Goal: Task Accomplishment & Management: Manage account settings

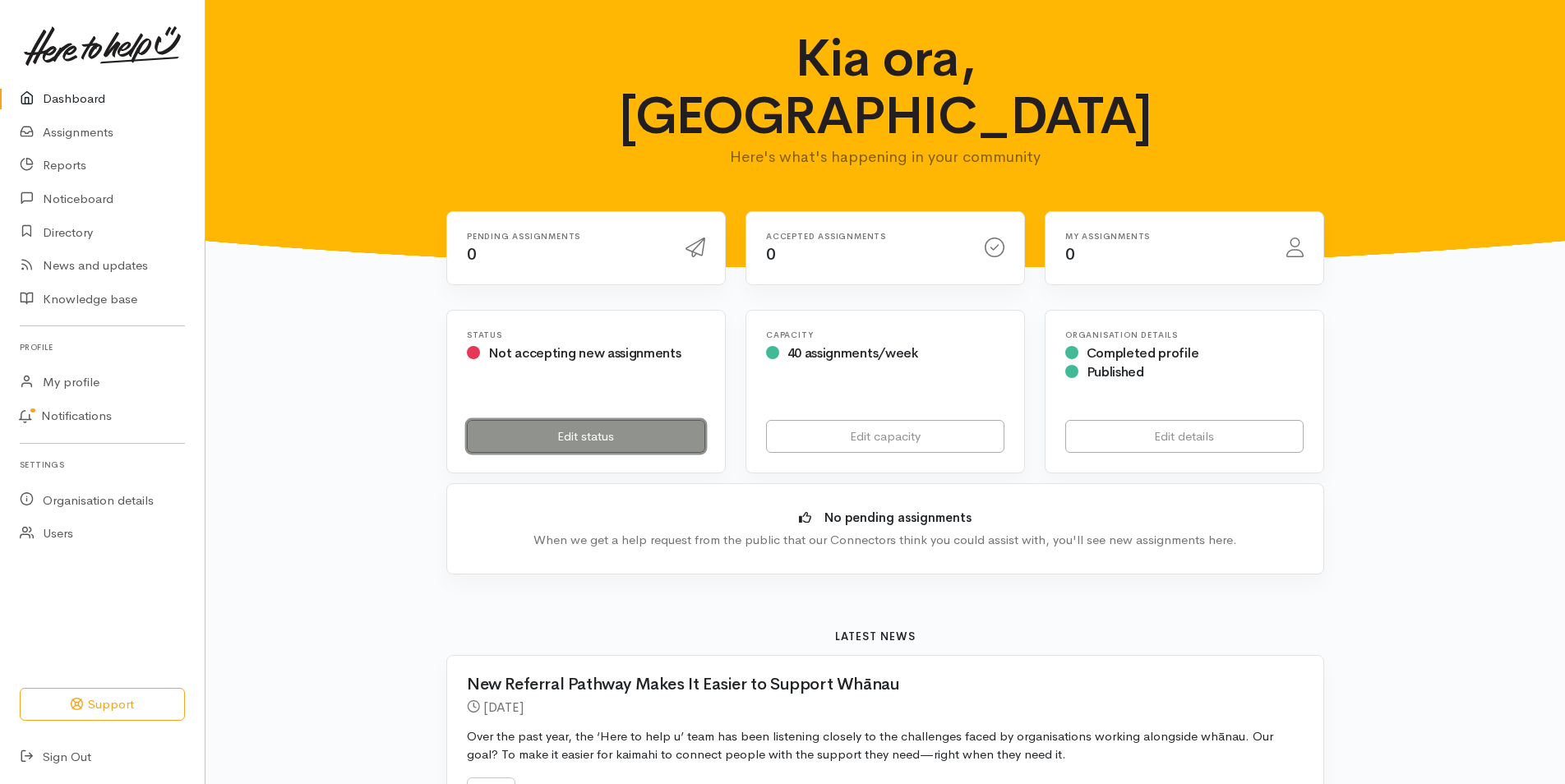
click at [595, 420] on link "Edit status" at bounding box center [586, 436] width 239 height 34
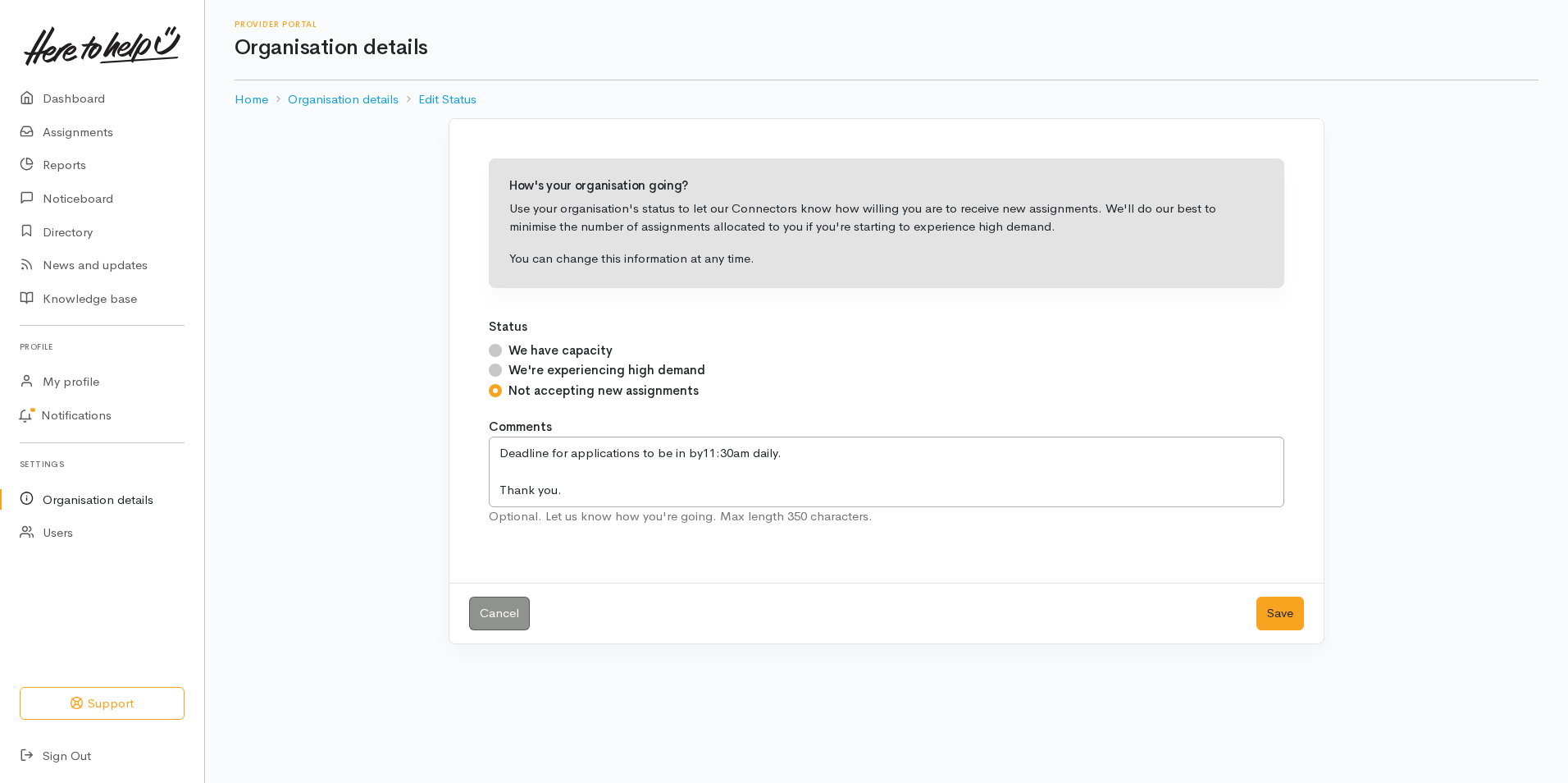
click at [501, 351] on input "We have capacity" at bounding box center [495, 350] width 13 height 13
radio input "true"
click at [1277, 622] on button "Save" at bounding box center [1280, 613] width 48 height 34
